Goal: Find specific page/section: Find specific page/section

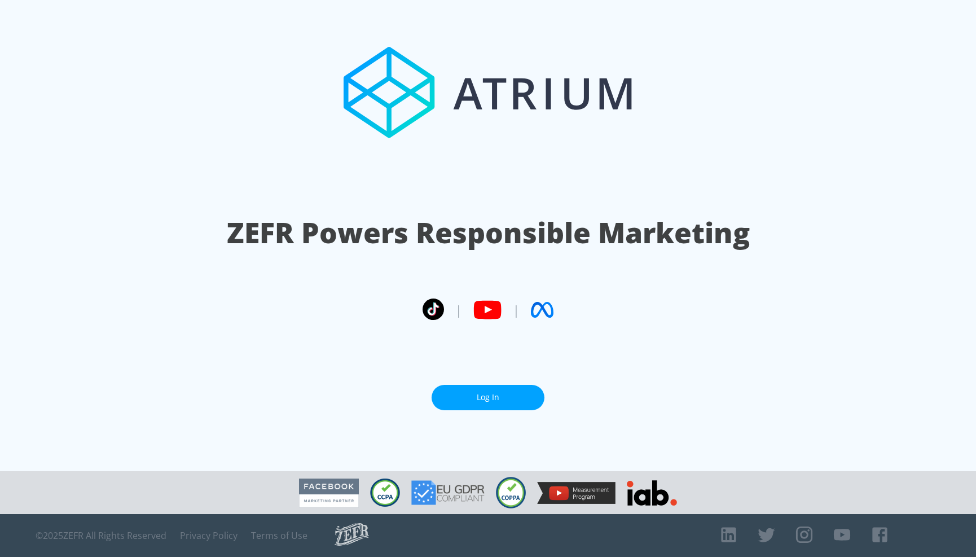
click at [491, 386] on link "Log In" at bounding box center [487, 397] width 113 height 25
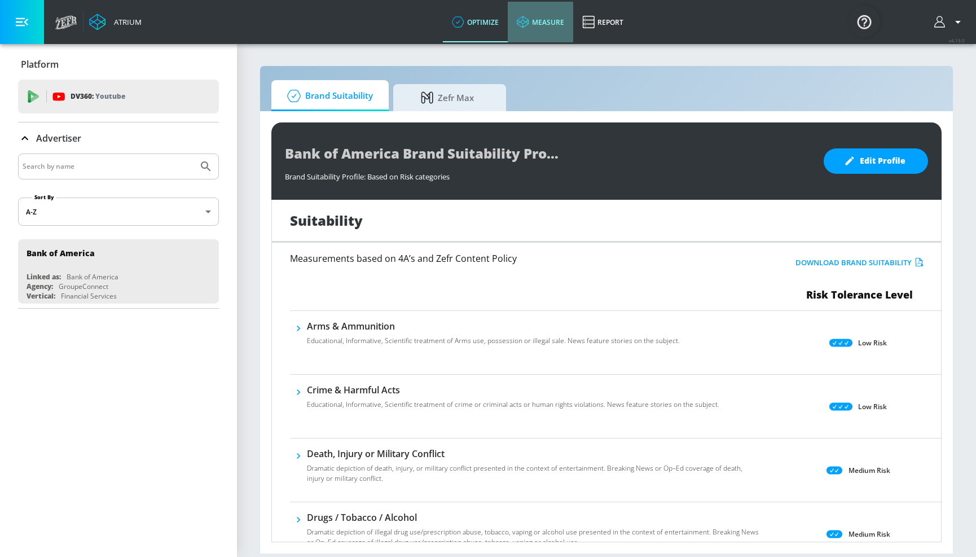
click at [553, 28] on link "measure" at bounding box center [540, 22] width 65 height 41
